Goal: Information Seeking & Learning: Learn about a topic

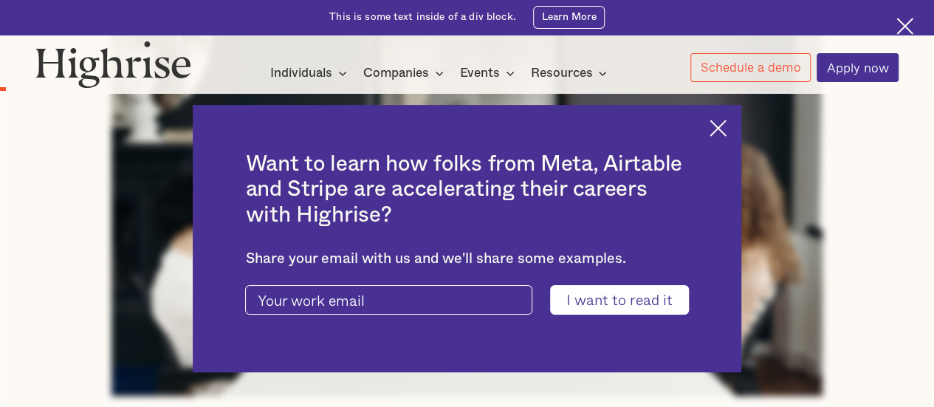
scroll to position [959, 0]
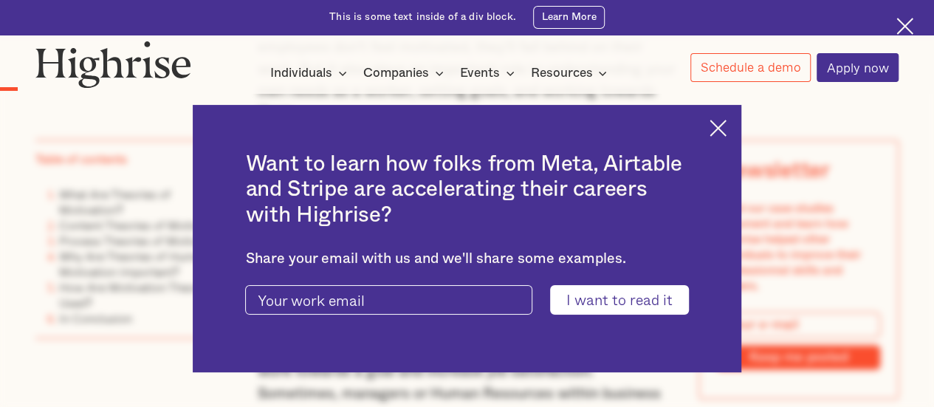
click at [722, 128] on img at bounding box center [717, 128] width 17 height 17
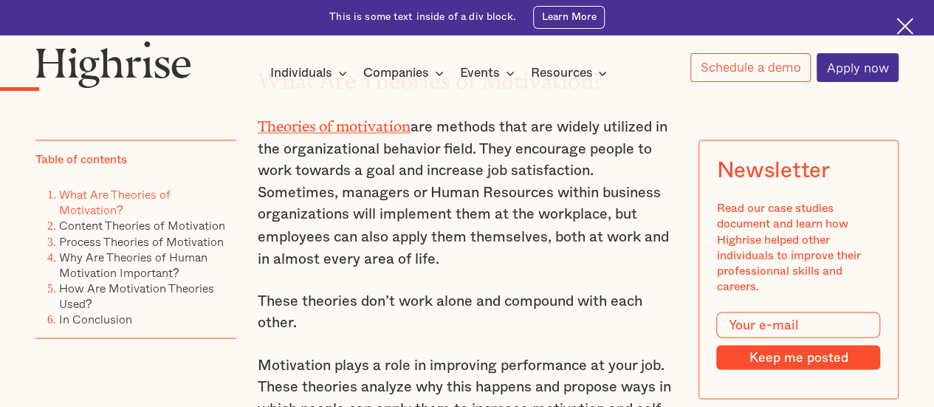
scroll to position [1107, 0]
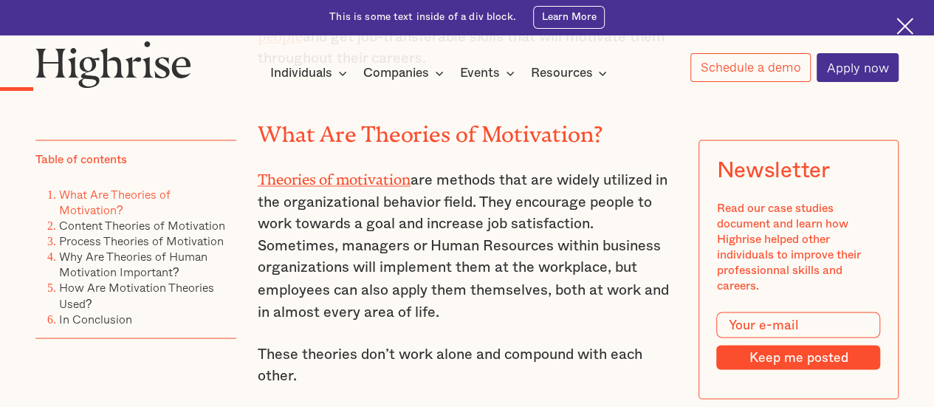
click at [461, 227] on p "Theories of motivation are methods that are widely utilized in the organization…" at bounding box center [467, 244] width 419 height 156
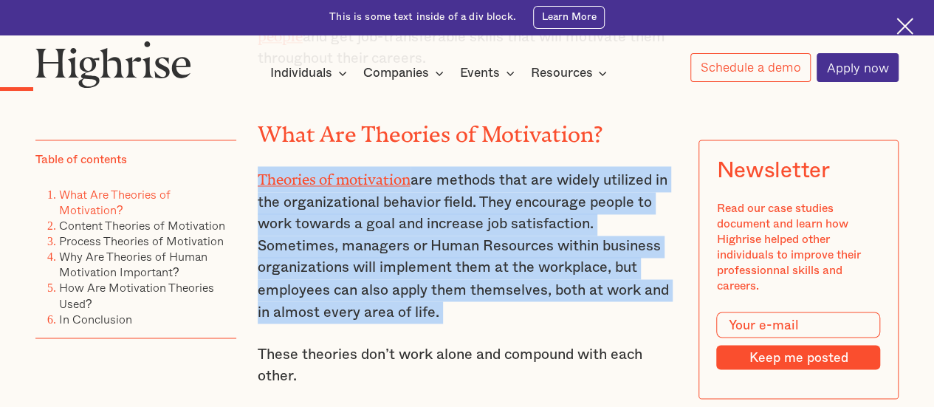
click at [461, 227] on p "Theories of motivation are methods that are widely utilized in the organization…" at bounding box center [467, 244] width 419 height 156
copy p "Theories of motivation are methods that are widely utilized in the organization…"
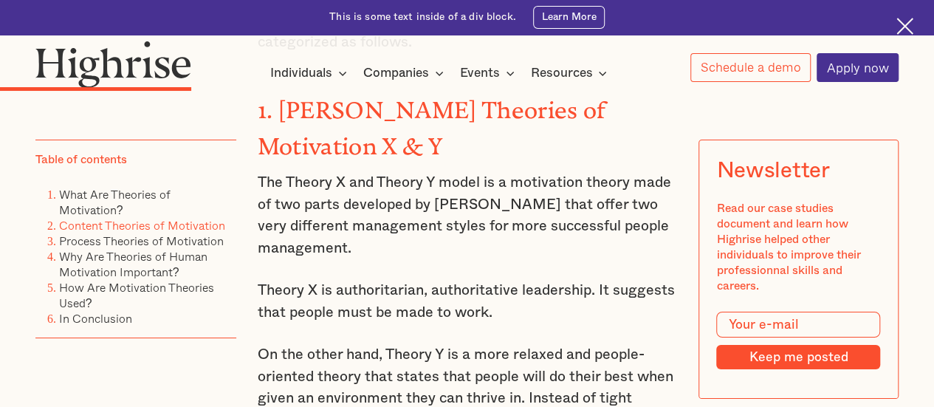
scroll to position [2657, 0]
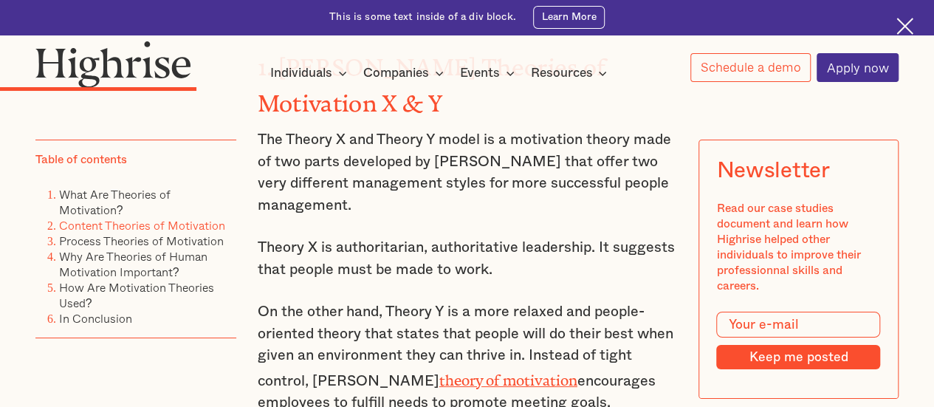
click at [359, 194] on p "The Theory X and Theory Y model is a motivation theory made of two parts develo…" at bounding box center [467, 172] width 419 height 87
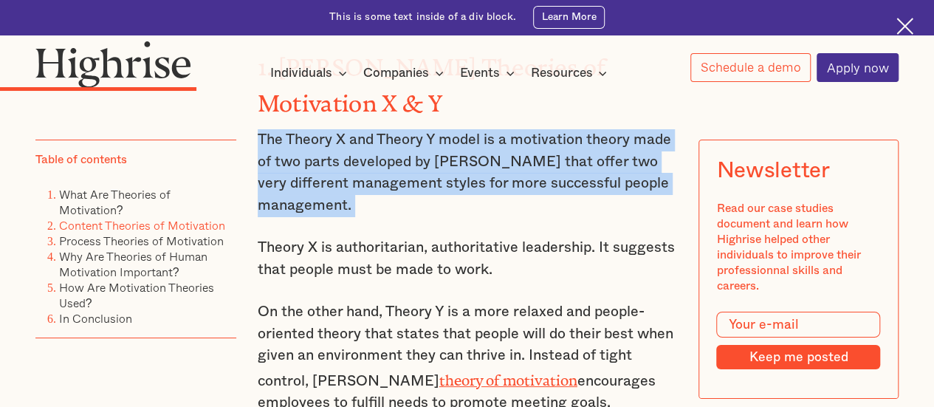
click at [359, 194] on p "The Theory X and Theory Y model is a motivation theory made of two parts develo…" at bounding box center [467, 172] width 419 height 87
copy p "The Theory X and Theory Y model is a motivation theory made of two parts develo…"
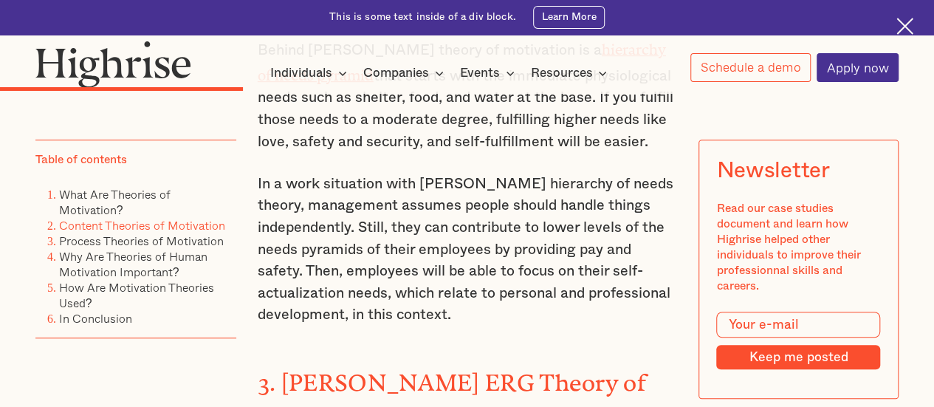
scroll to position [3100, 0]
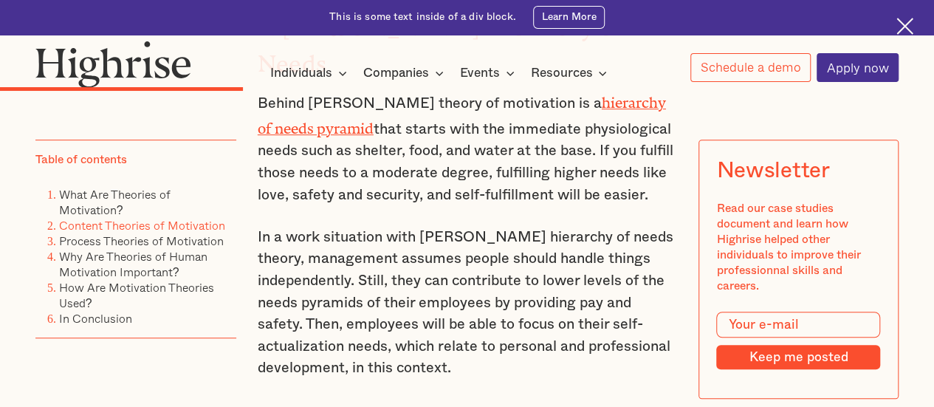
click at [373, 238] on p "In a work situation with [PERSON_NAME] hierarchy of needs theory, management as…" at bounding box center [467, 303] width 419 height 153
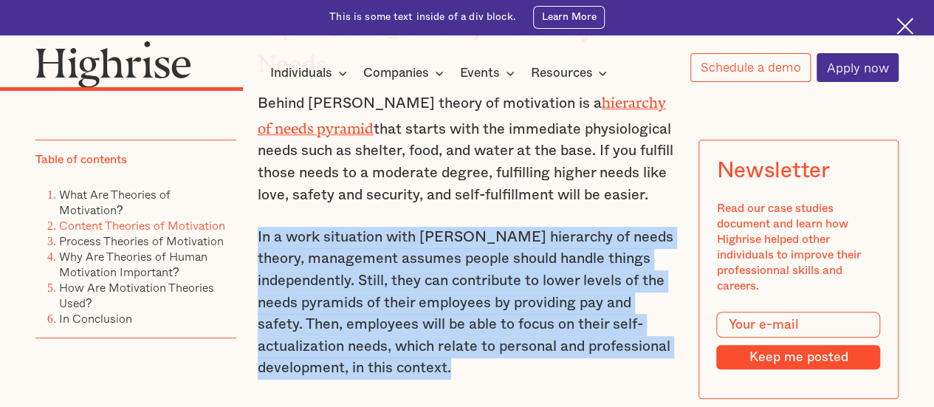
click at [373, 238] on p "In a work situation with [PERSON_NAME] hierarchy of needs theory, management as…" at bounding box center [467, 303] width 419 height 153
copy p "In a work situation with [PERSON_NAME] hierarchy of needs theory, management as…"
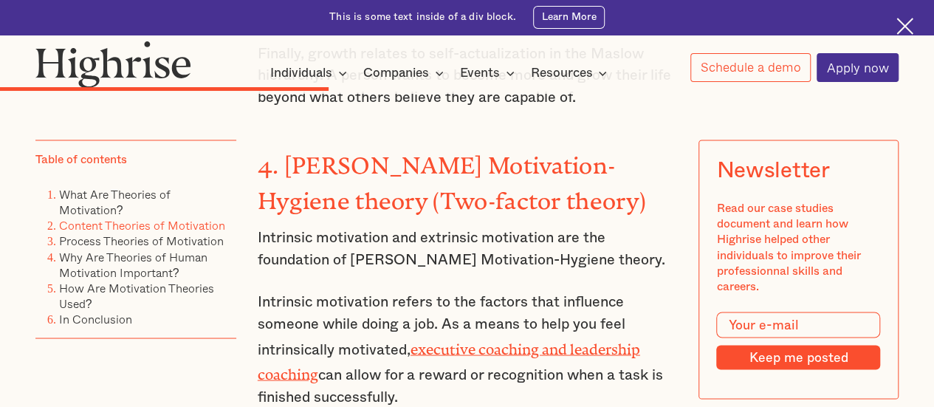
scroll to position [3985, 0]
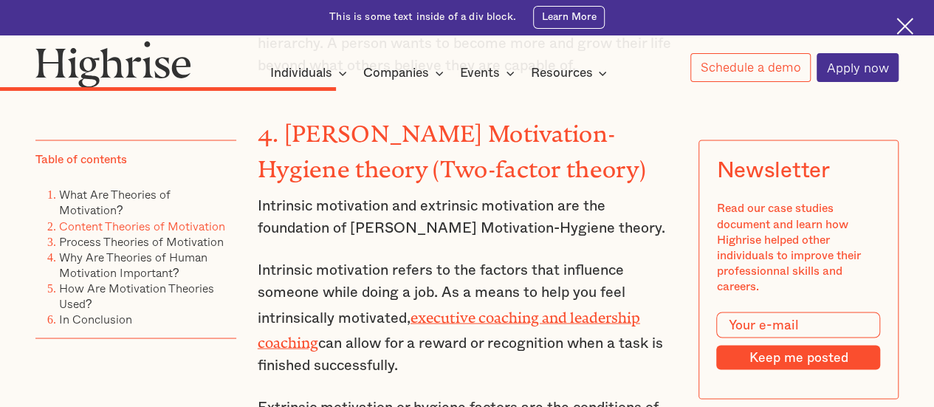
click at [351, 259] on p "Intrinsic motivation refers to the factors that influence someone while doing a…" at bounding box center [467, 317] width 419 height 117
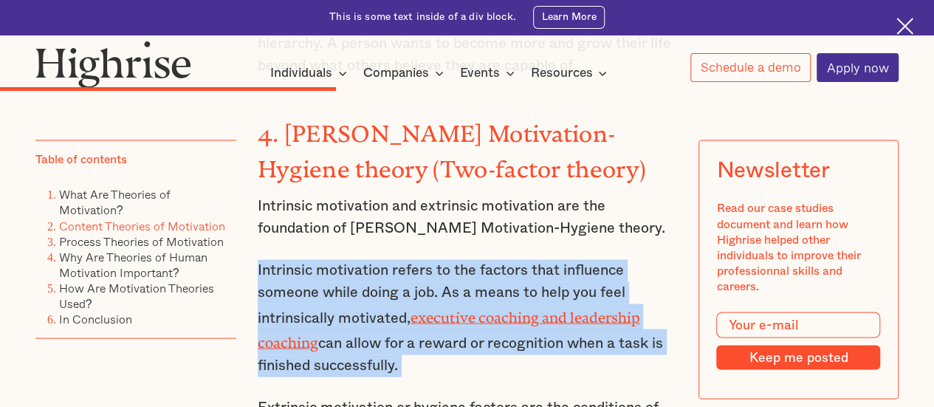
click at [351, 259] on p "Intrinsic motivation refers to the factors that influence someone while doing a…" at bounding box center [467, 317] width 419 height 117
copy p "Intrinsic motivation refers to the factors that influence someone while doing a…"
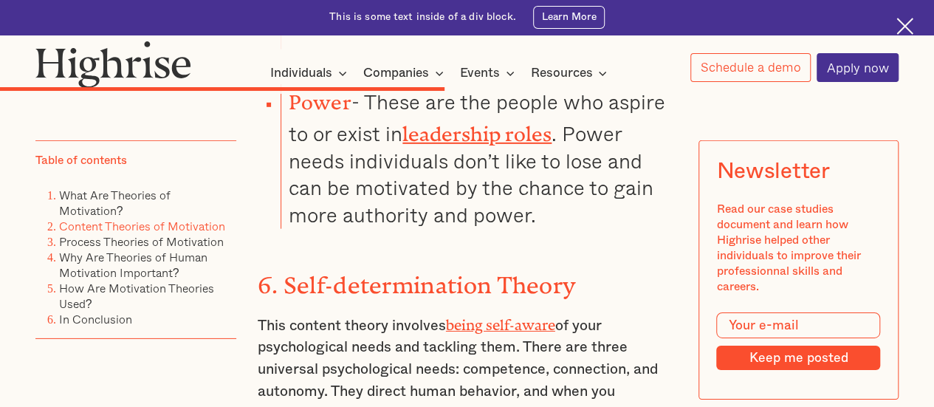
scroll to position [5019, 0]
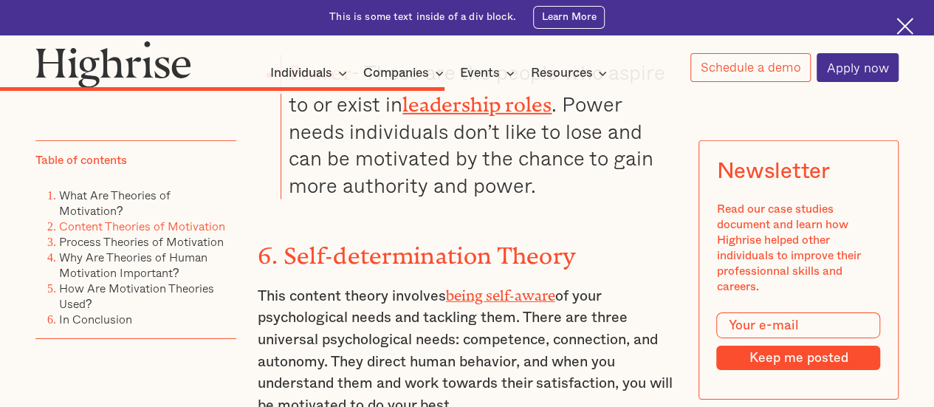
click at [353, 282] on p "This content theory involves being self-aware of your psychological needs and t…" at bounding box center [467, 349] width 419 height 135
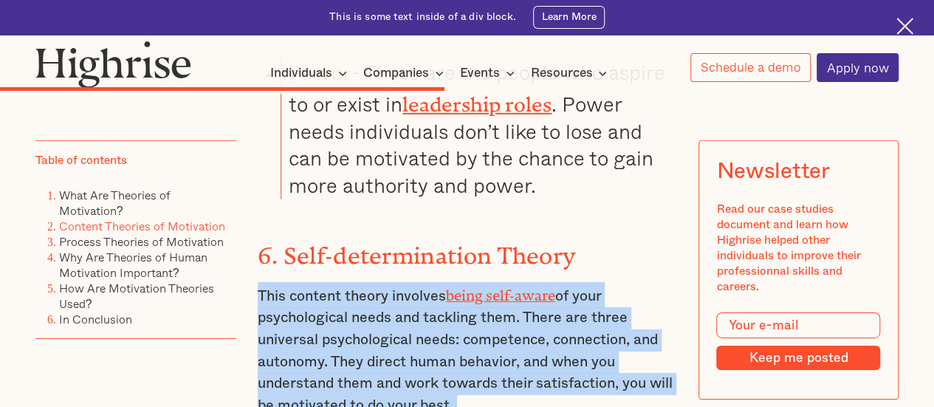
click at [353, 282] on p "This content theory involves being self-aware of your psychological needs and t…" at bounding box center [467, 349] width 419 height 135
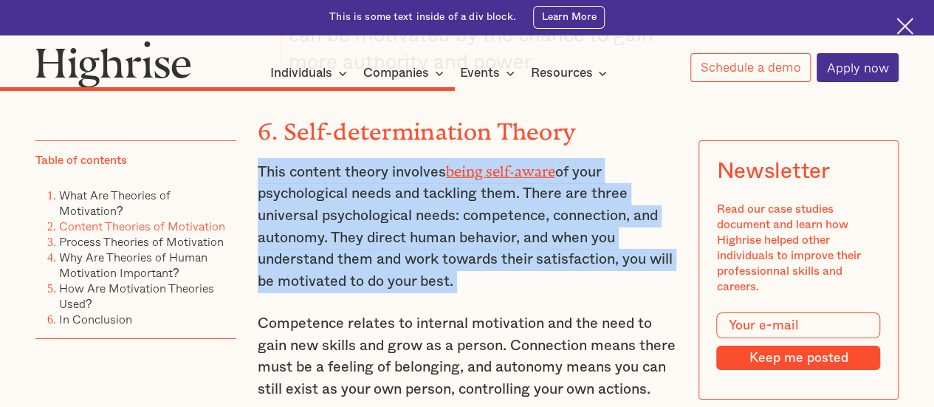
scroll to position [5240, 0]
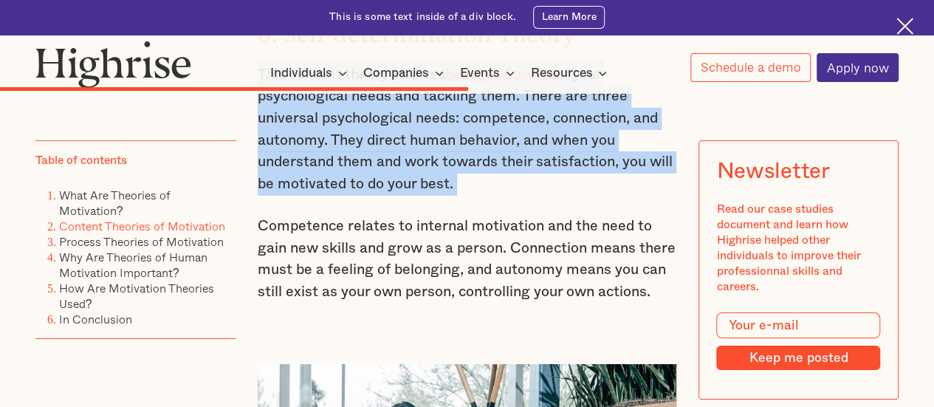
click at [403, 216] on p "Competence relates to internal motivation and the need to gain new skills and g…" at bounding box center [467, 259] width 419 height 87
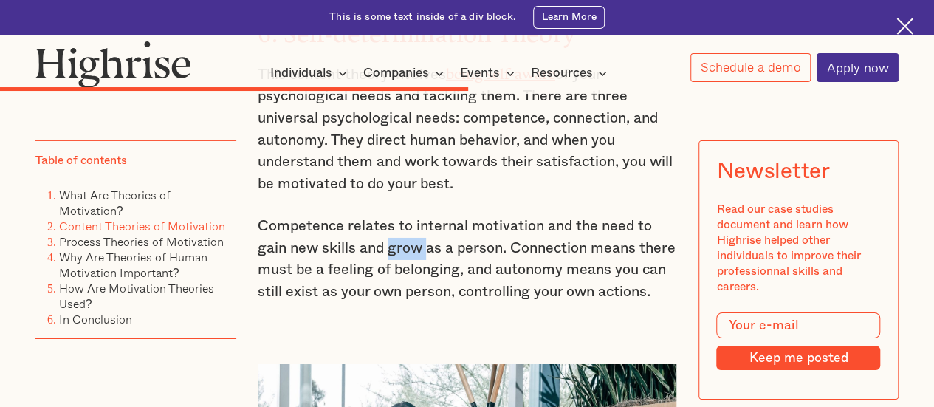
click at [403, 216] on p "Competence relates to internal motivation and the need to gain new skills and g…" at bounding box center [467, 259] width 419 height 87
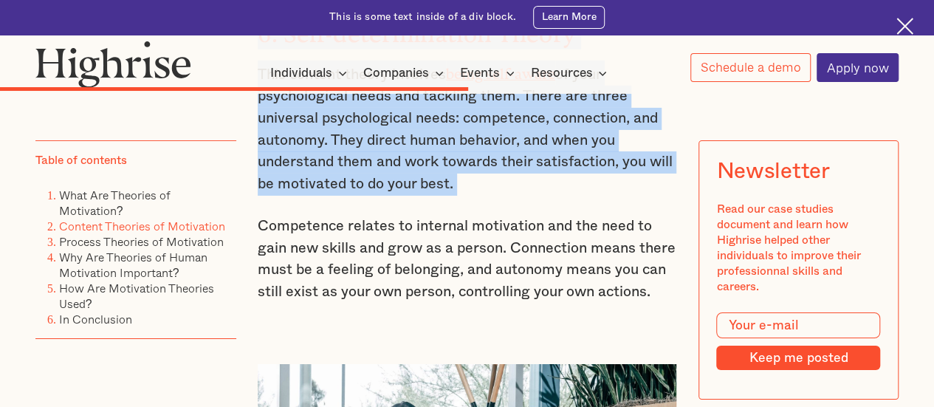
click at [403, 216] on p "Competence relates to internal motivation and the need to gain new skills and g…" at bounding box center [467, 259] width 419 height 87
copy div "Loremip Dolorsit am Consectetu Adi elitsed doeius temporinci u labore'e dolor m…"
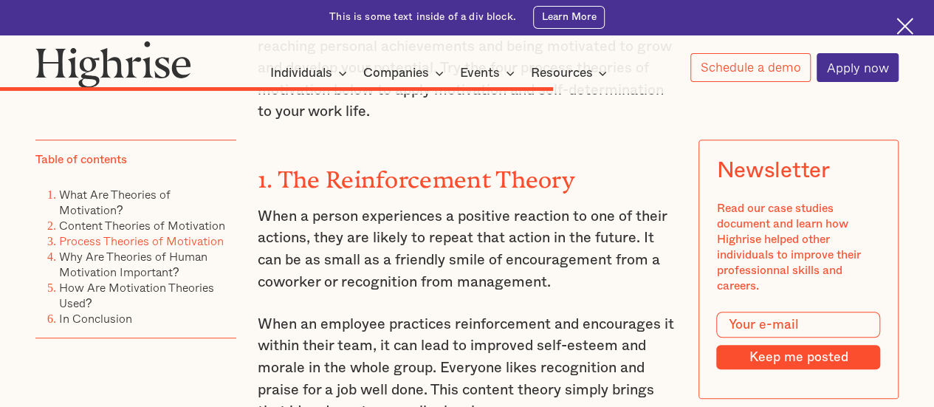
scroll to position [6052, 0]
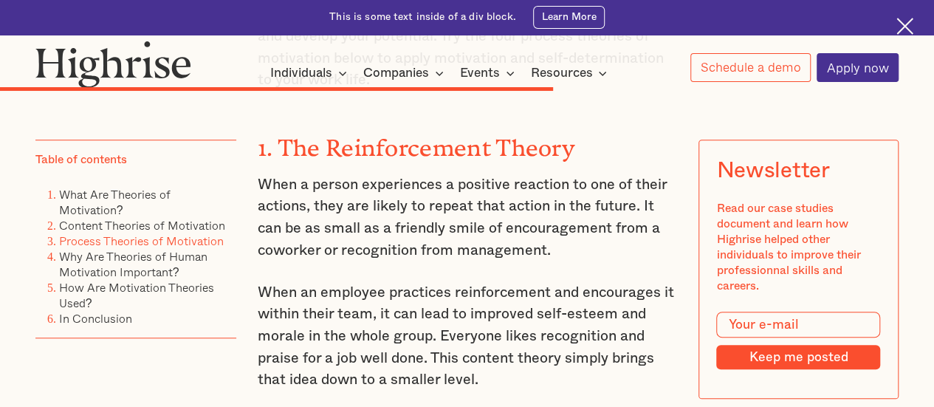
click at [397, 282] on p "When an employee practices reinforcement and encourages it within their team, i…" at bounding box center [467, 336] width 419 height 109
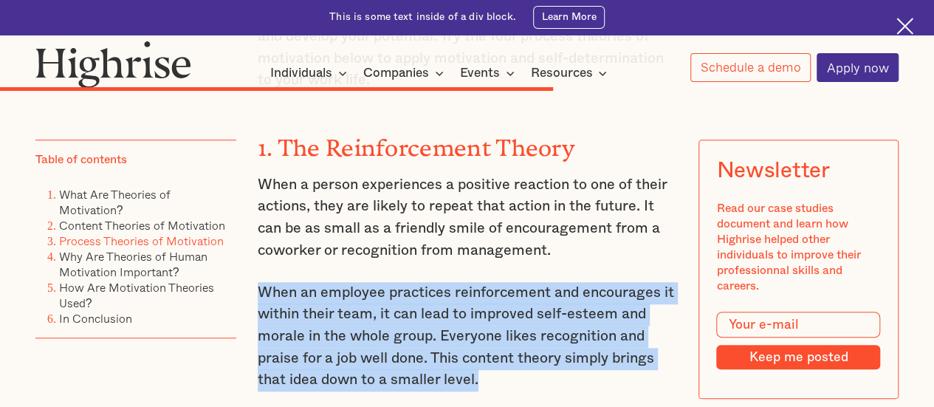
click at [397, 282] on p "When an employee practices reinforcement and encourages it within their team, i…" at bounding box center [467, 336] width 419 height 109
copy p "When an employee practices reinforcement and encourages it within their team, i…"
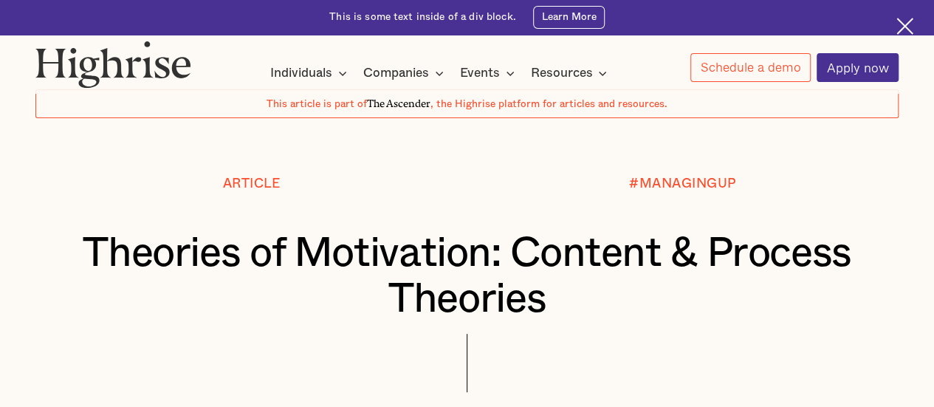
scroll to position [74, 0]
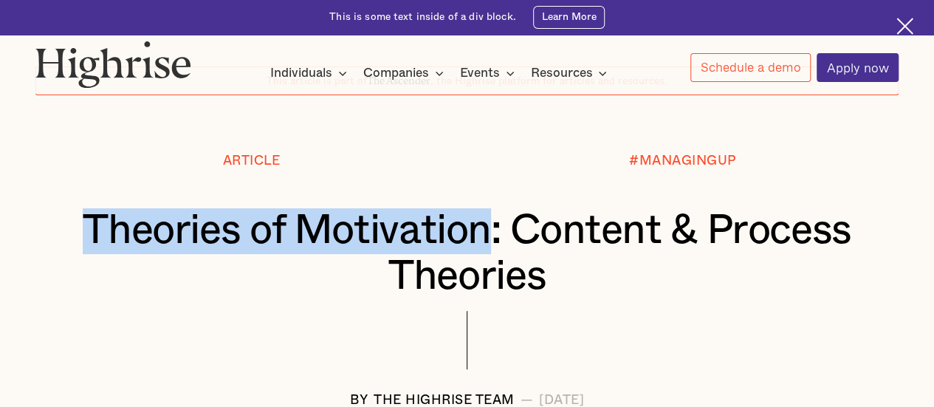
drag, startPoint x: 88, startPoint y: 230, endPoint x: 491, endPoint y: 229, distance: 403.0
click at [491, 229] on h1 "Theories of Motivation: Content & Process Theories" at bounding box center [467, 254] width 790 height 92
copy h1 "Theories of Motivation"
